Goal: Task Accomplishment & Management: Manage account settings

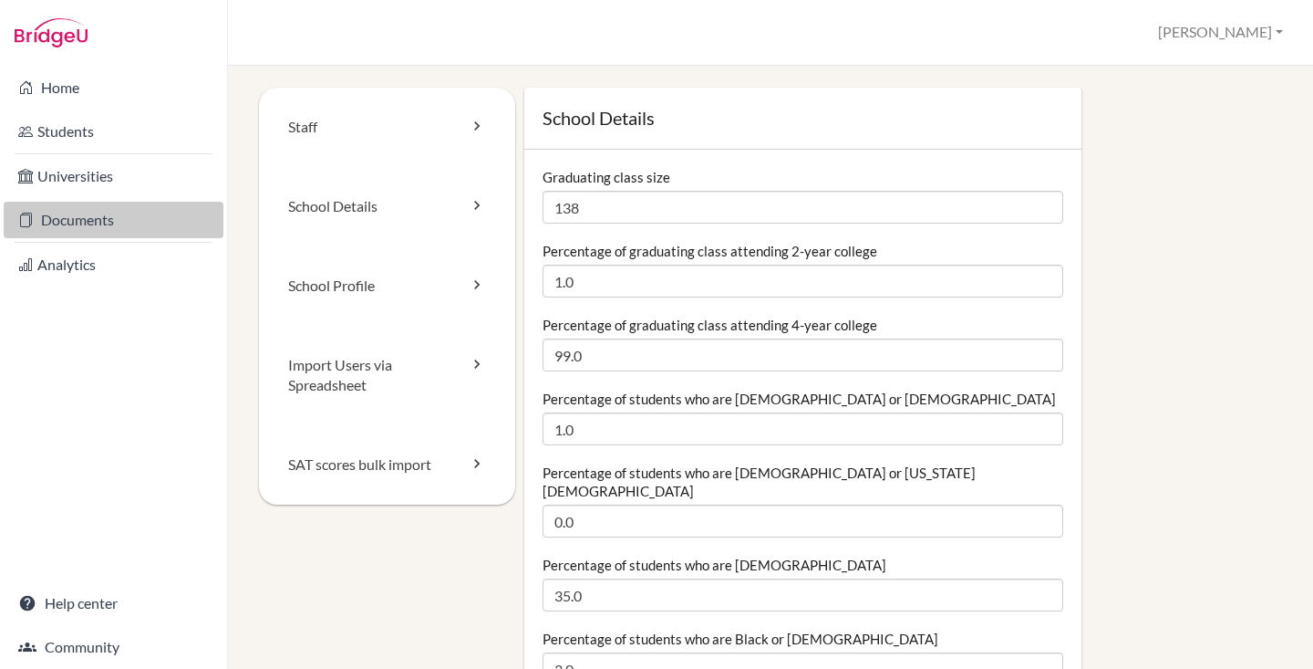
click at [82, 226] on link "Documents" at bounding box center [114, 220] width 220 height 36
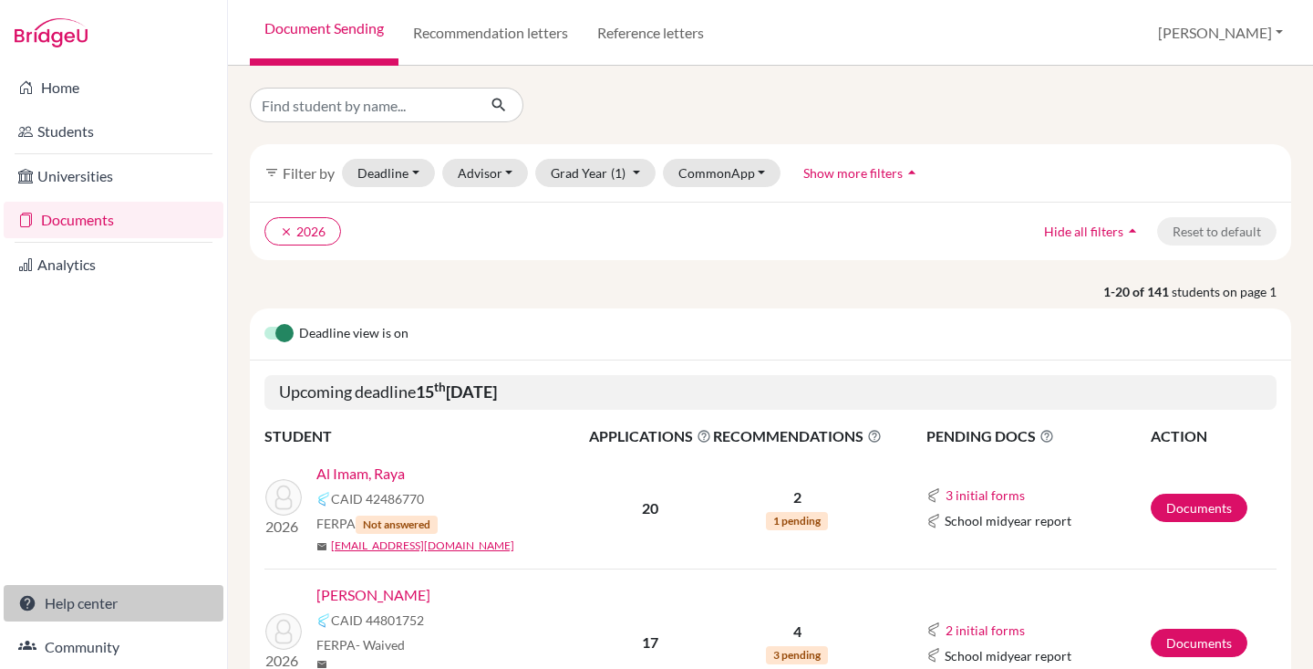
click at [102, 596] on link "Help center" at bounding box center [114, 603] width 220 height 36
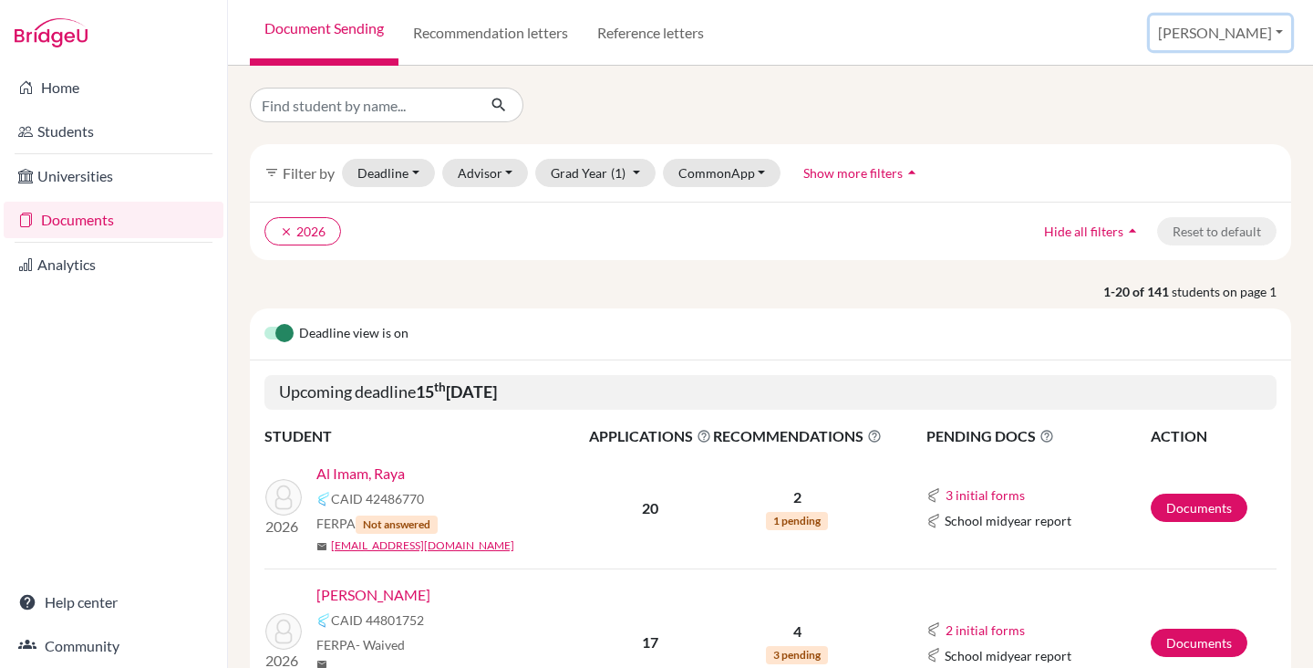
click at [1260, 25] on button "[PERSON_NAME]" at bounding box center [1220, 33] width 141 height 35
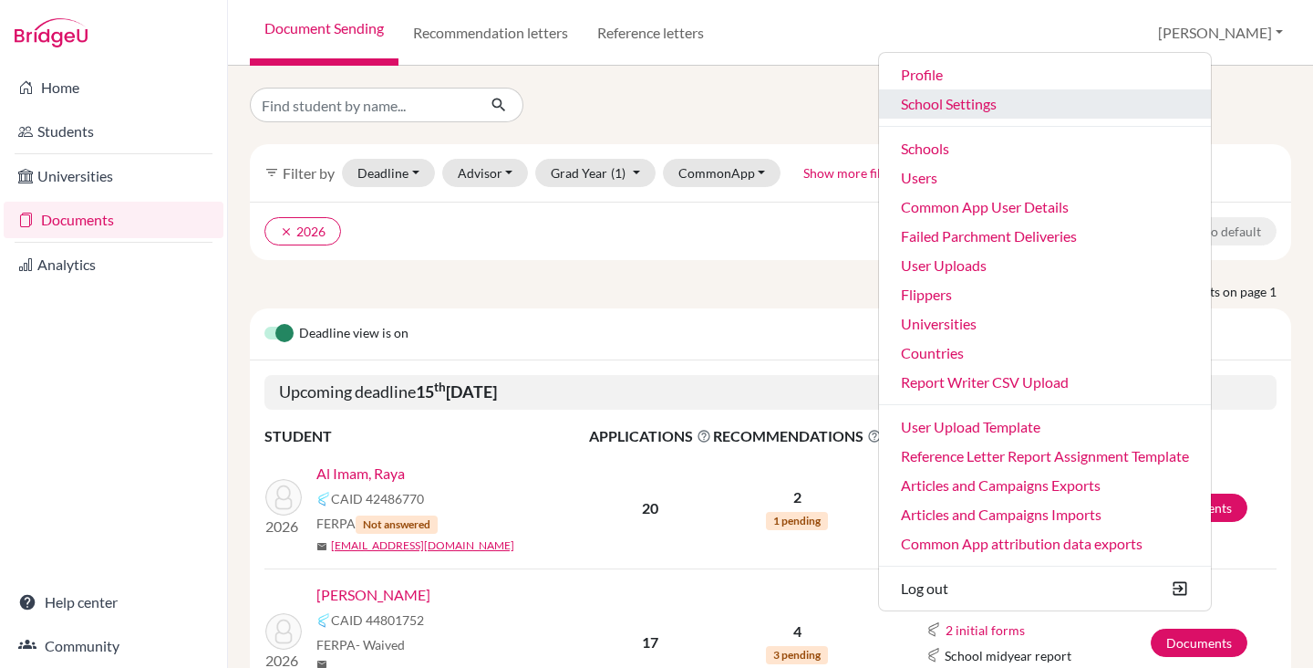
click at [1022, 109] on link "School Settings" at bounding box center [1045, 103] width 332 height 29
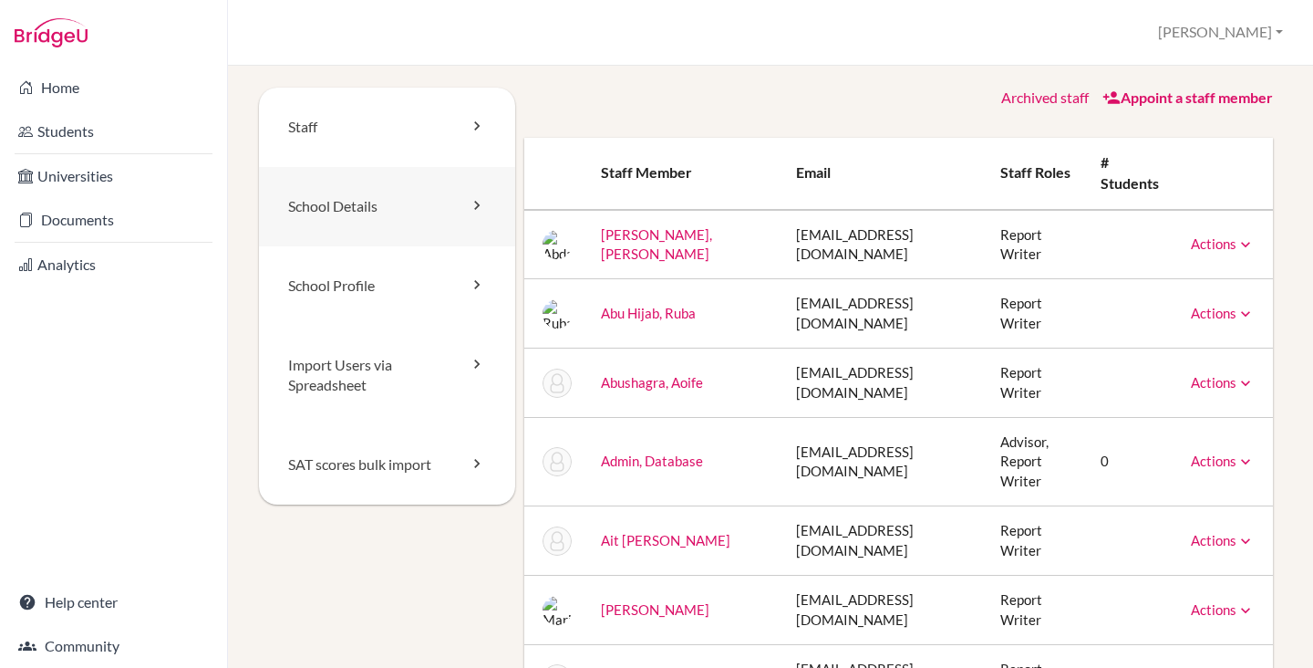
click at [360, 216] on link "School Details" at bounding box center [387, 206] width 256 height 79
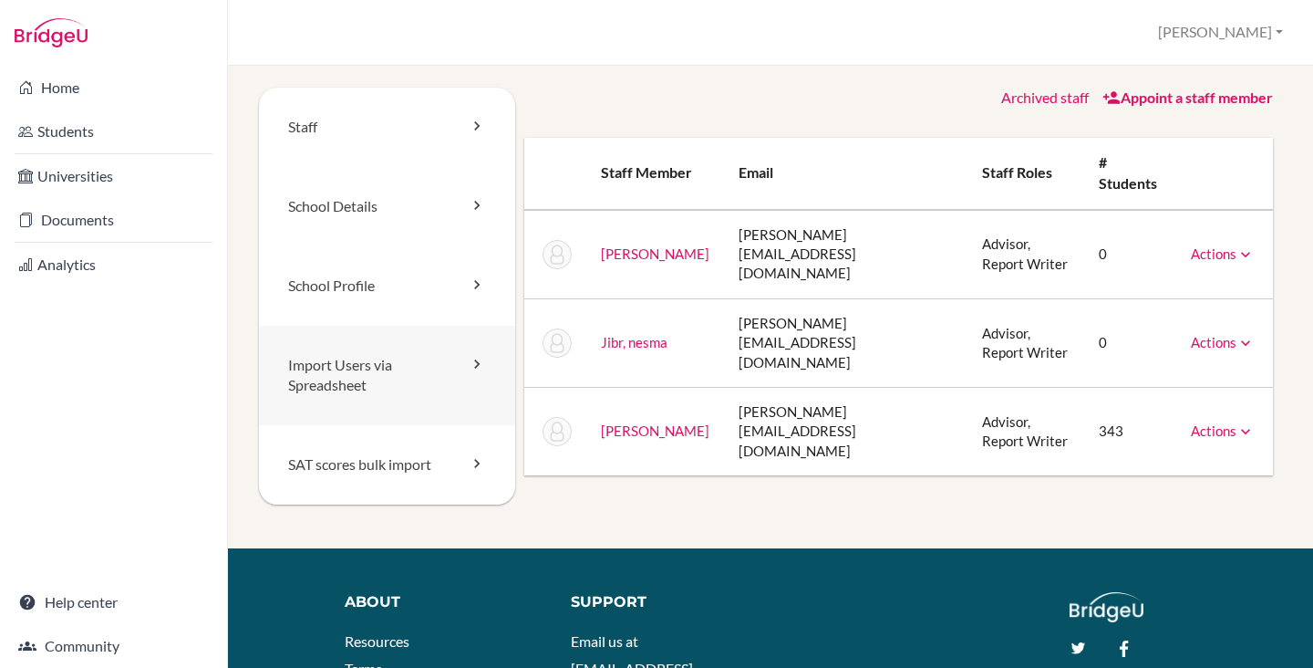
click at [360, 379] on link "Import Users via Spreadsheet" at bounding box center [387, 376] width 256 height 100
